Goal: Find specific page/section: Find specific page/section

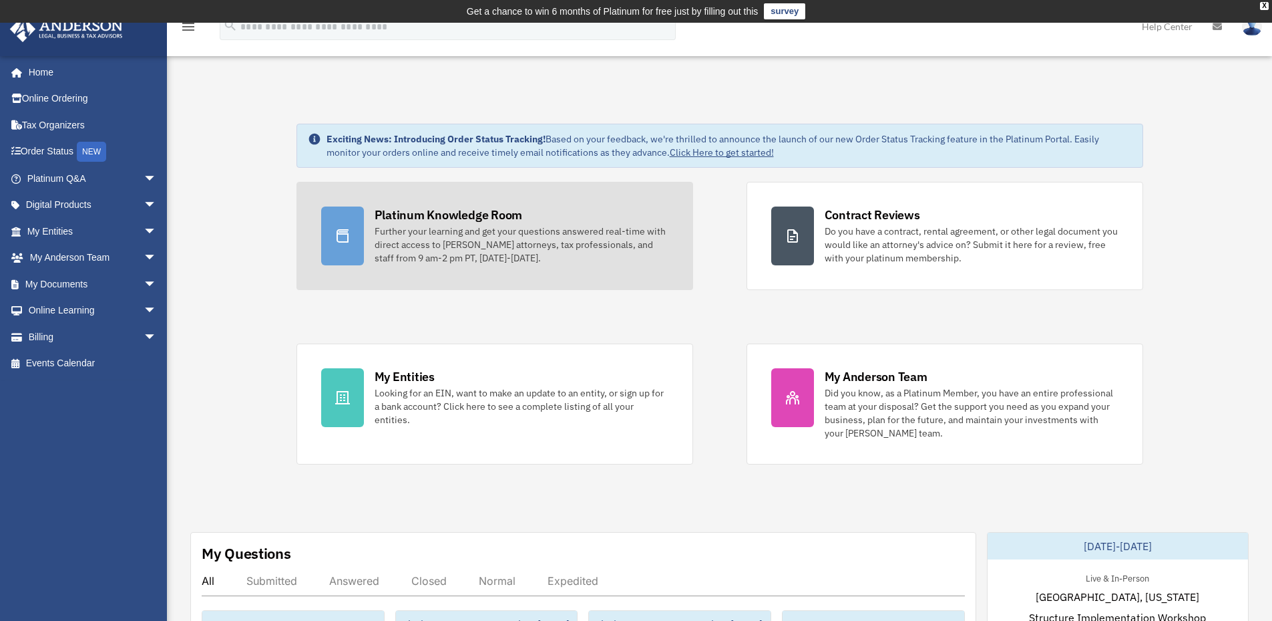
click at [476, 210] on div "Platinum Knowledge Room" at bounding box center [449, 214] width 148 height 17
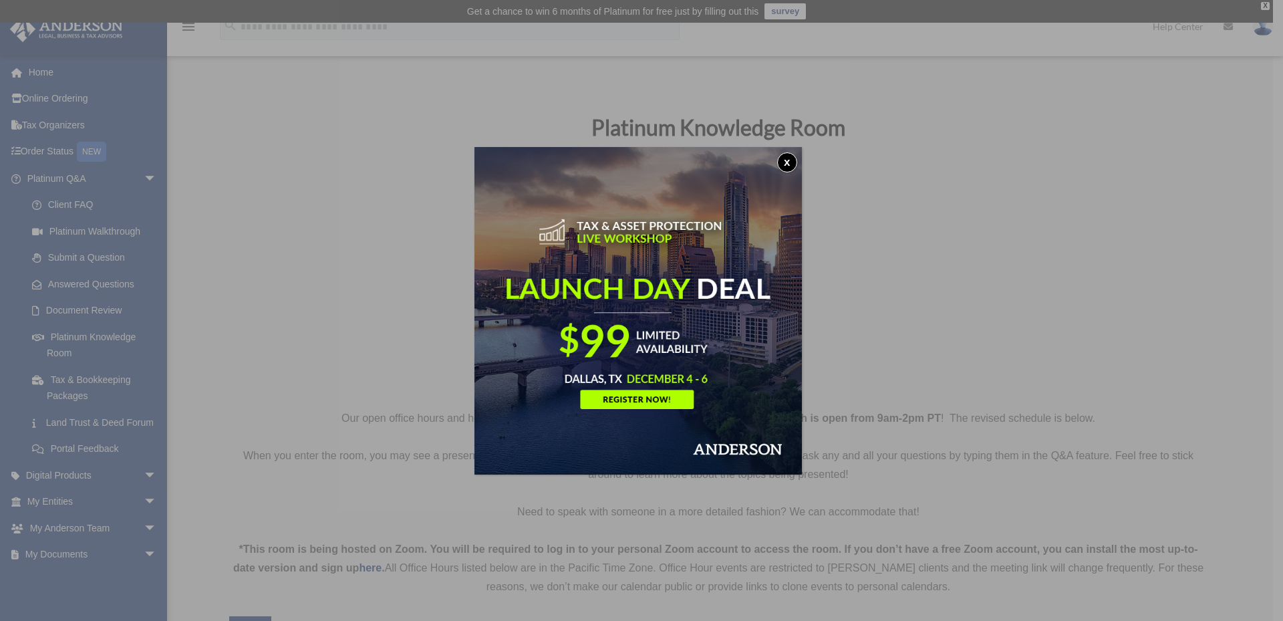
click at [790, 162] on button "x" at bounding box center [787, 162] width 20 height 20
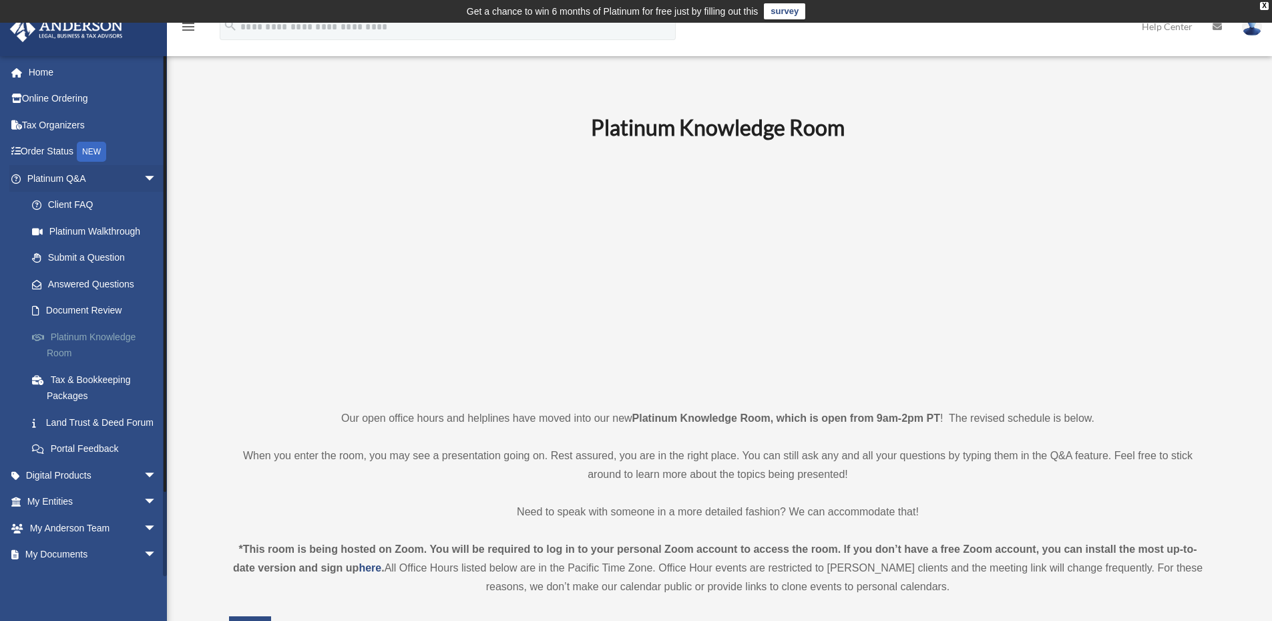
click at [74, 345] on link "Platinum Knowledge Room" at bounding box center [98, 344] width 158 height 43
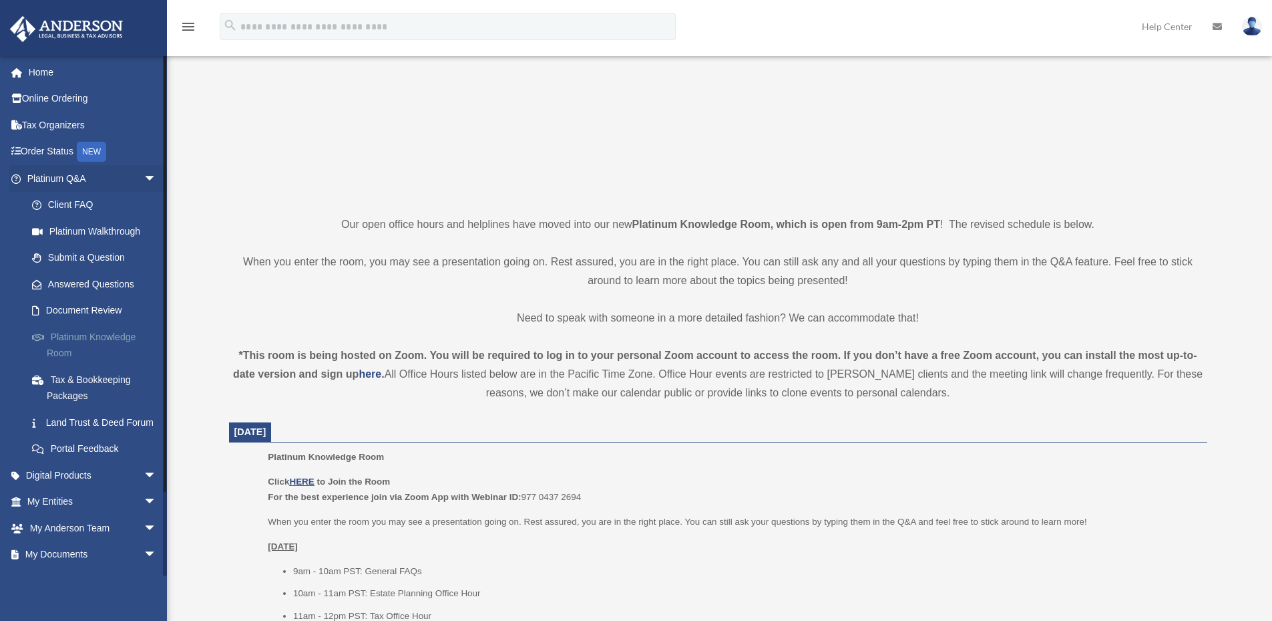
scroll to position [249, 0]
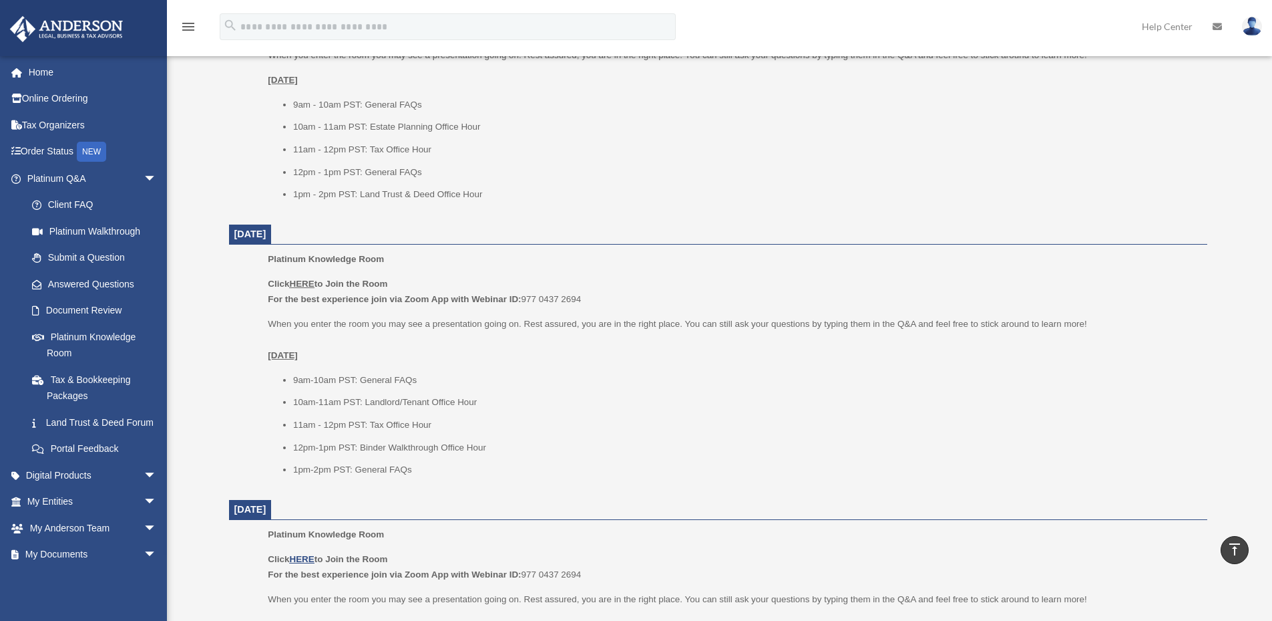
scroll to position [665, 0]
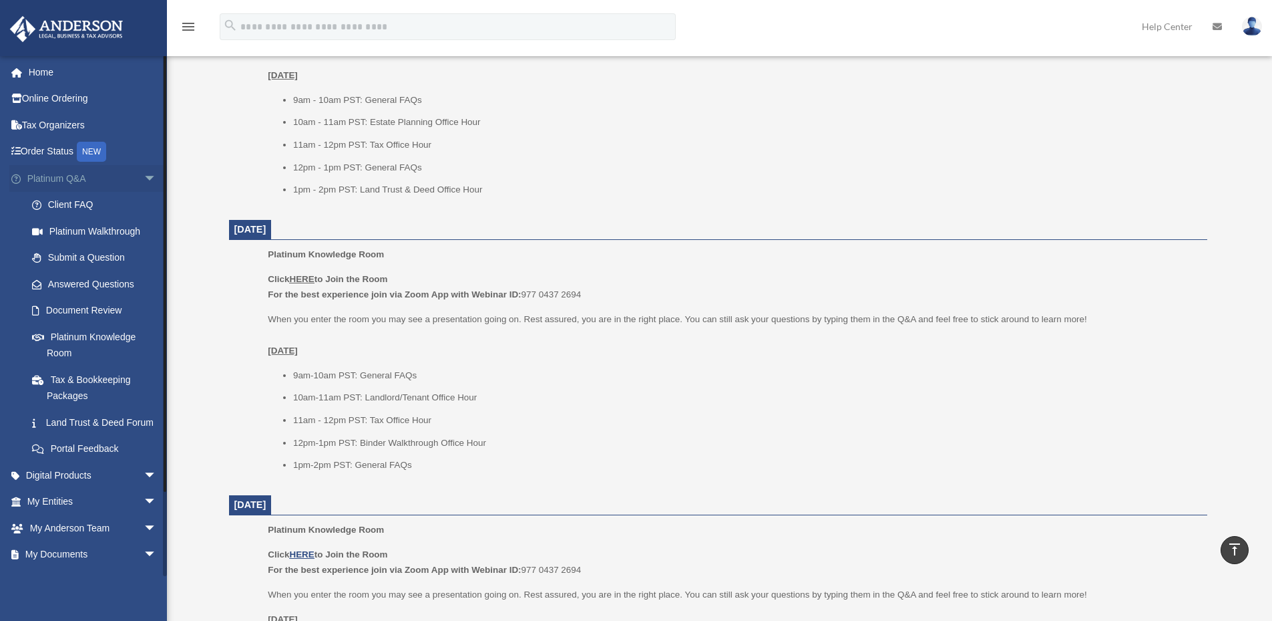
click at [144, 178] on span "arrow_drop_down" at bounding box center [157, 178] width 27 height 27
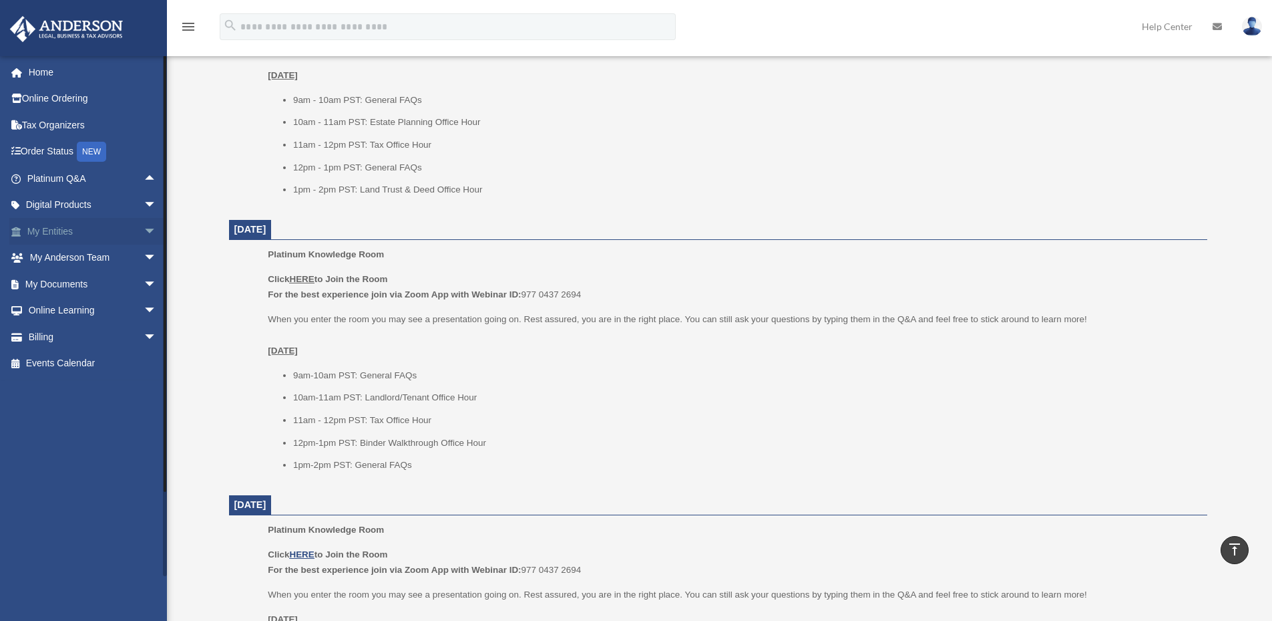
click at [144, 227] on span "arrow_drop_down" at bounding box center [157, 231] width 27 height 27
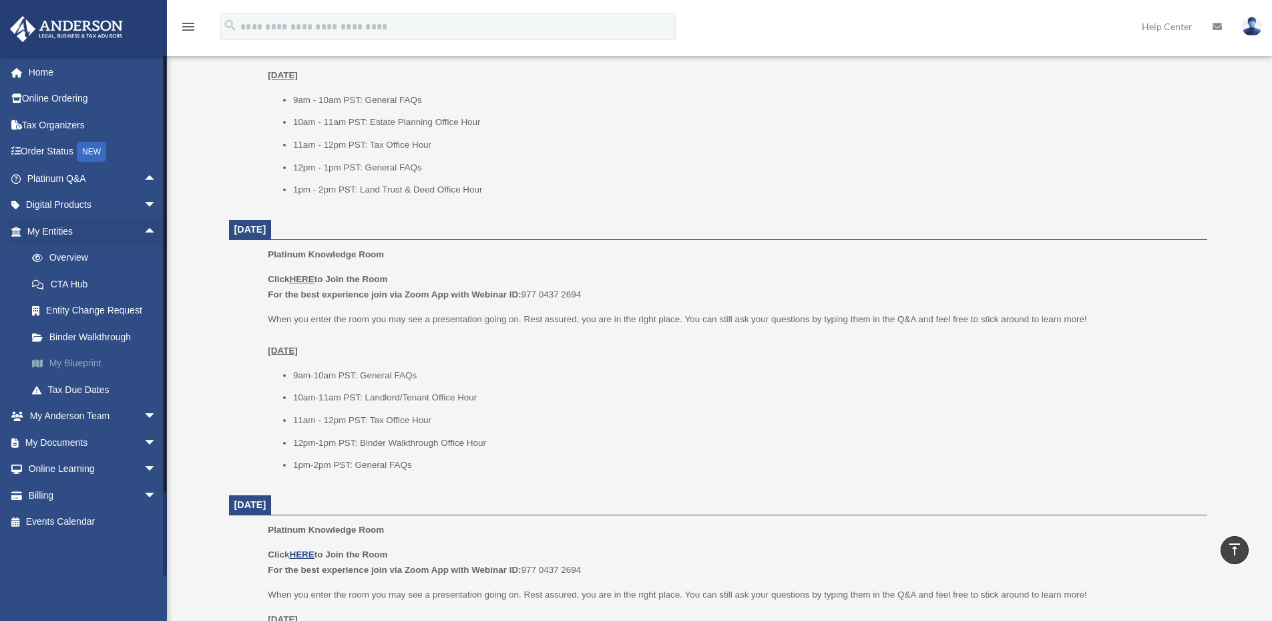
click at [87, 361] on link "My Blueprint" at bounding box center [98, 363] width 158 height 27
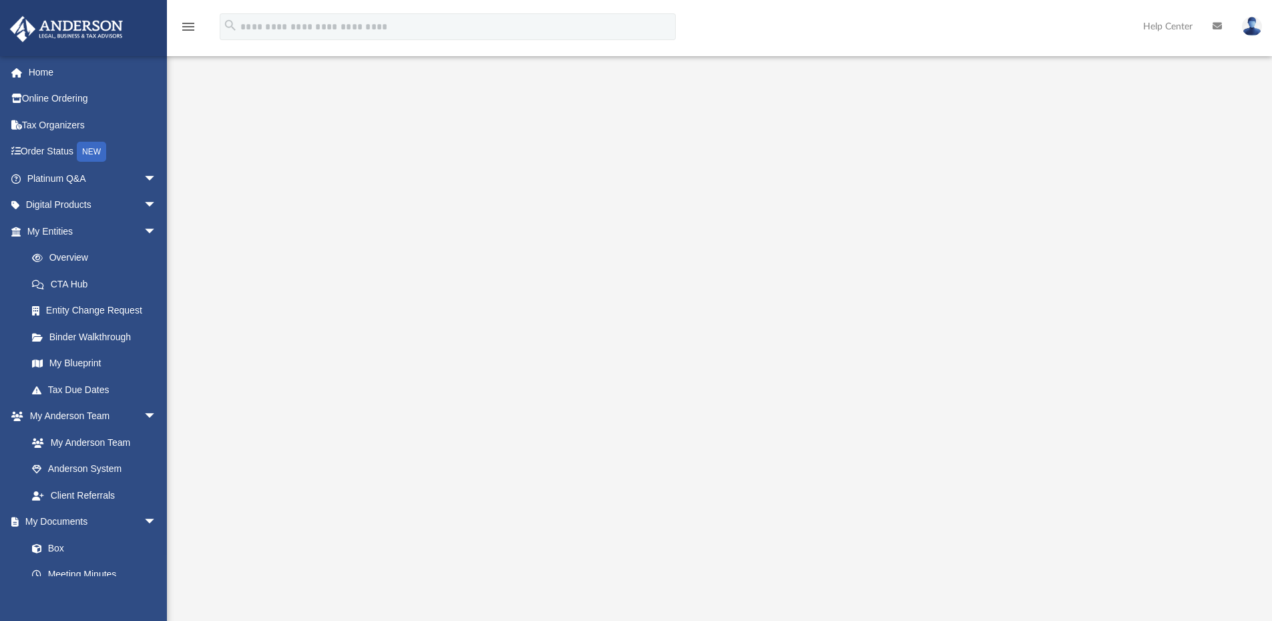
scroll to position [25, 0]
